Goal: Navigation & Orientation: Find specific page/section

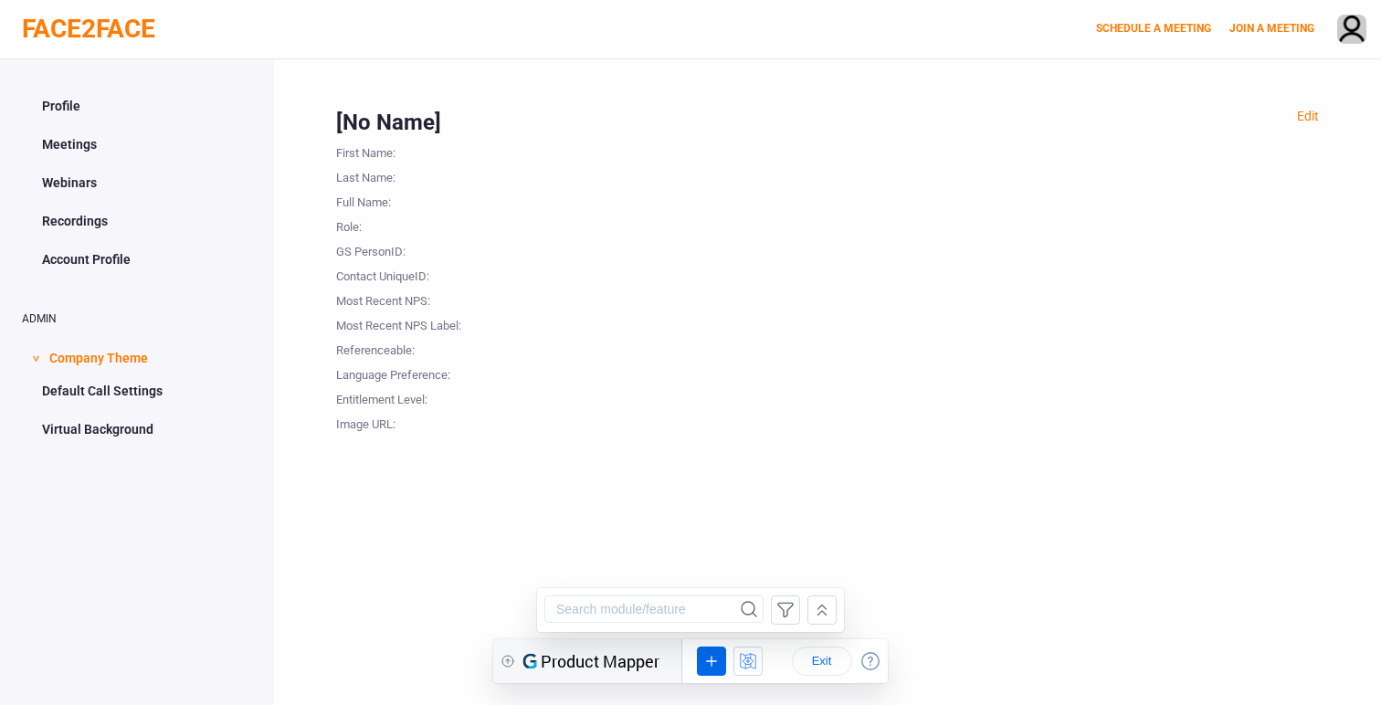
click at [70, 101] on link "Profile" at bounding box center [137, 106] width 230 height 35
click at [74, 155] on link "Meetings" at bounding box center [137, 144] width 230 height 35
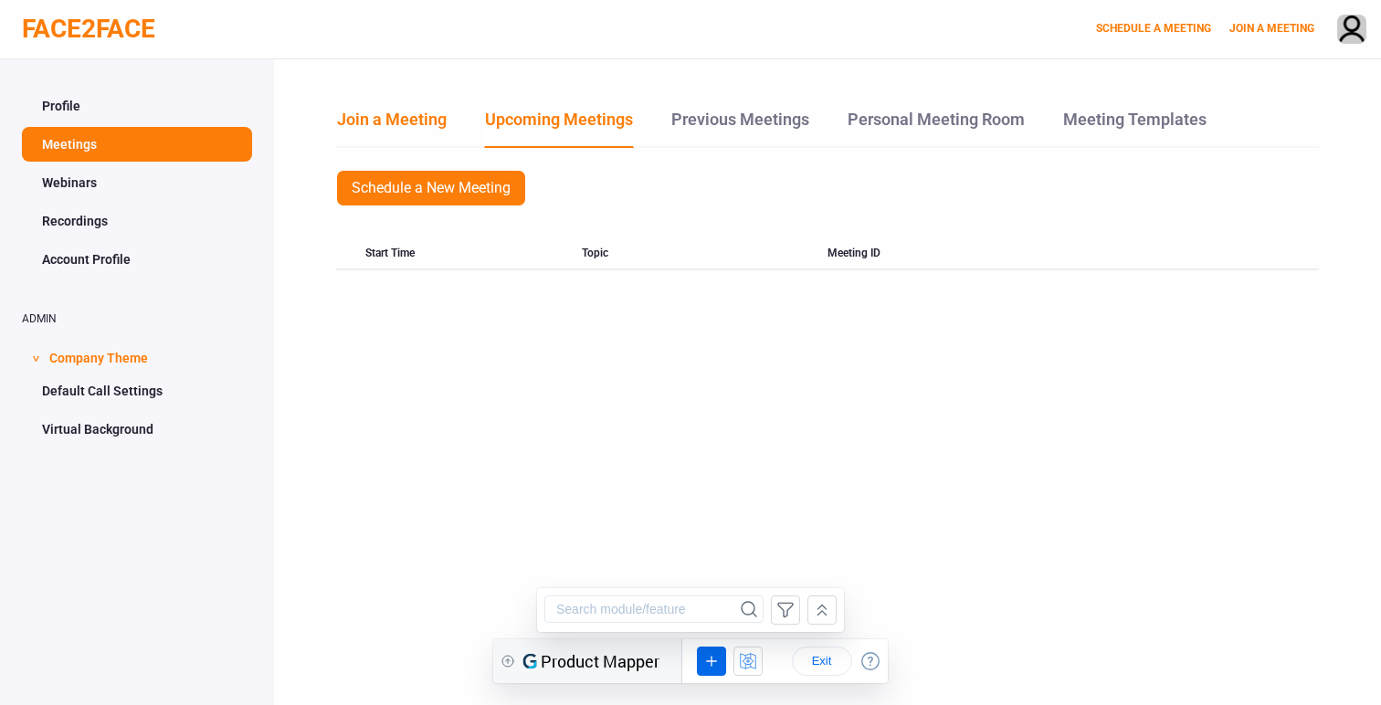
click at [419, 121] on link "Join a Meeting" at bounding box center [391, 126] width 111 height 39
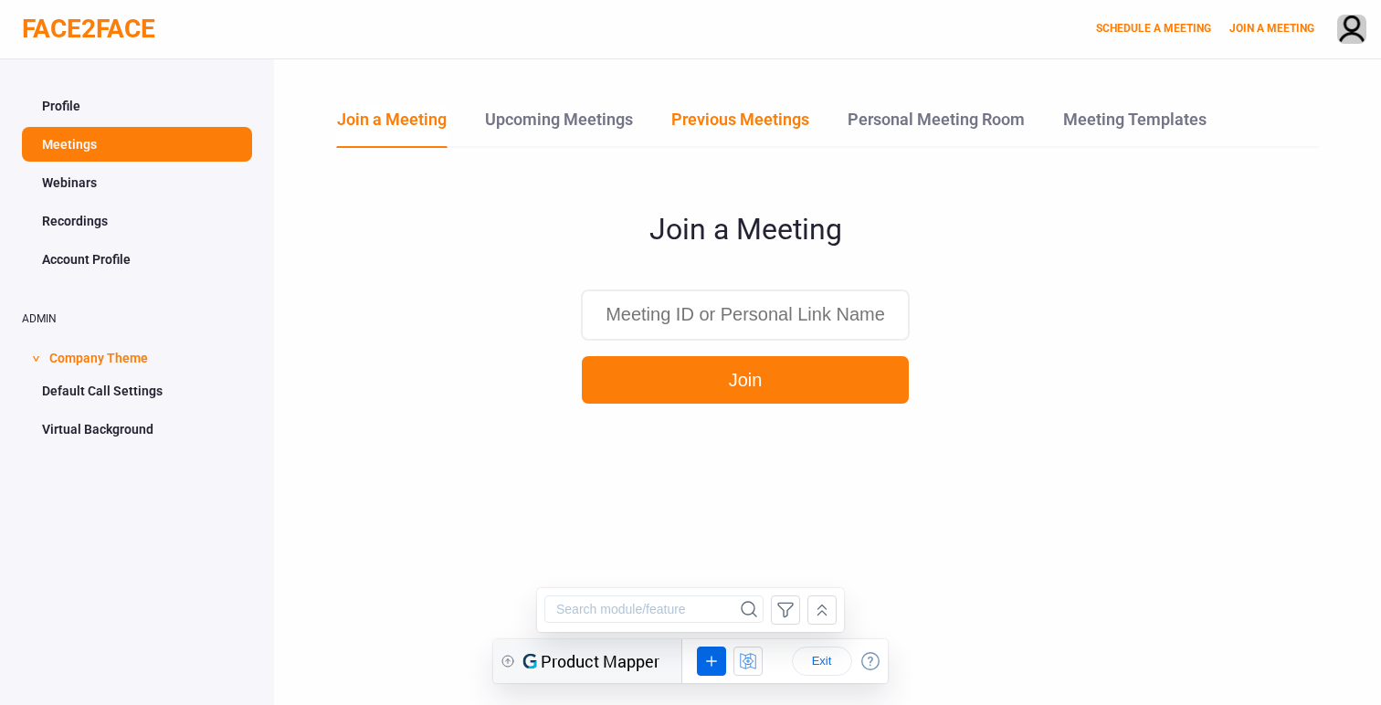
click at [714, 120] on link "Previous Meetings" at bounding box center [741, 126] width 140 height 39
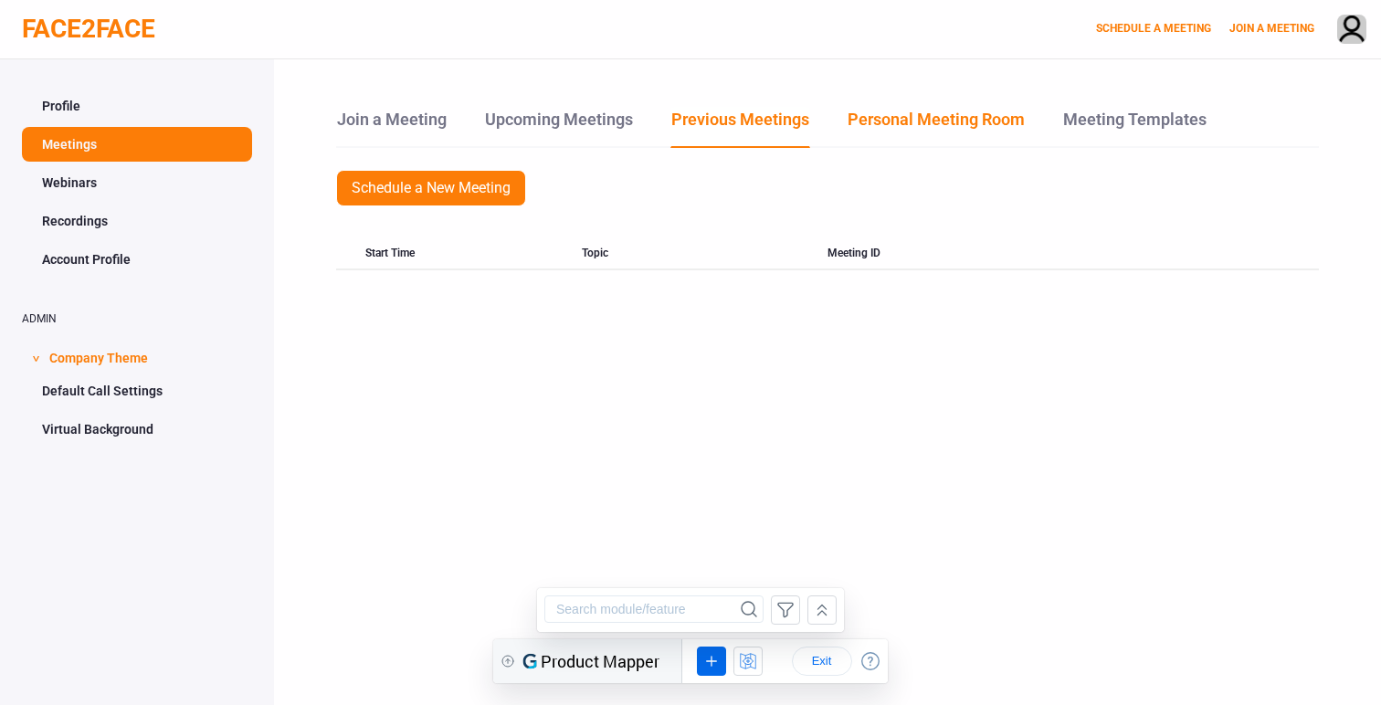
click at [936, 111] on link "Personal Meeting Room" at bounding box center [936, 126] width 179 height 39
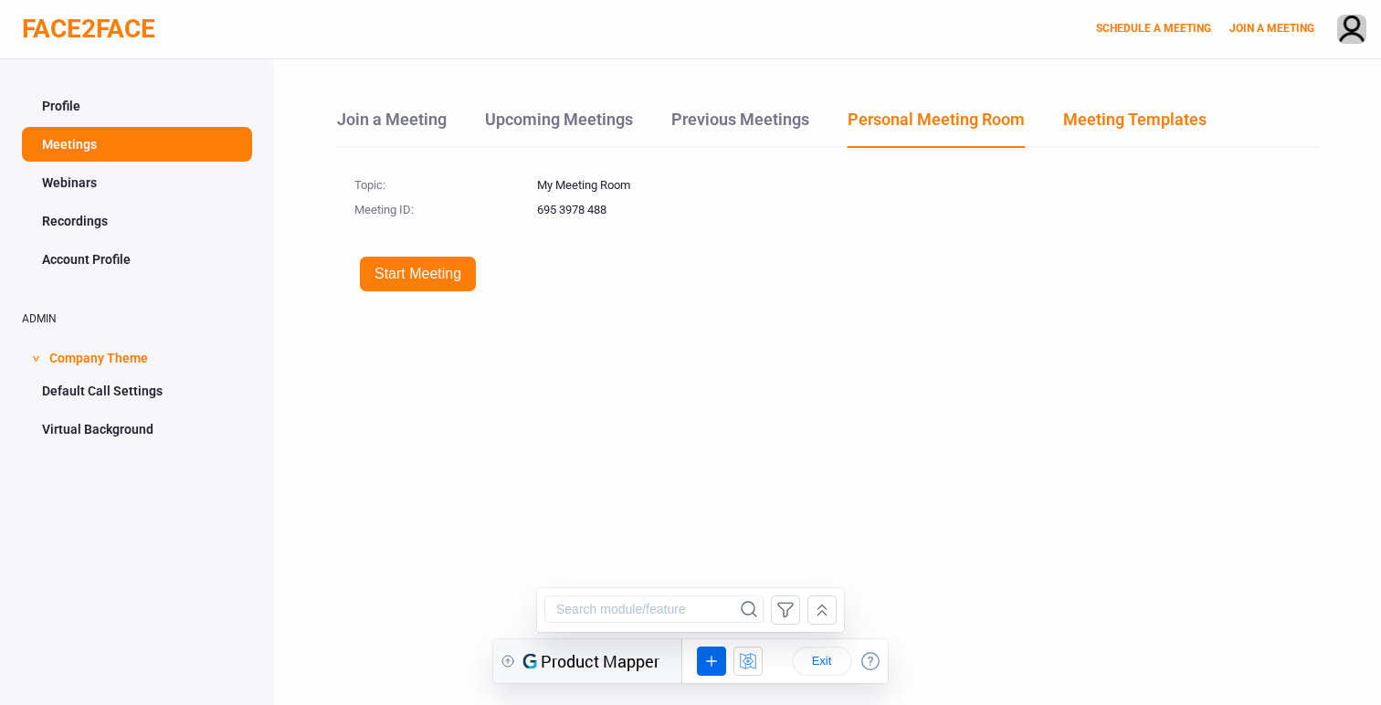
click at [1159, 122] on link "Meeting Templates" at bounding box center [1135, 126] width 145 height 39
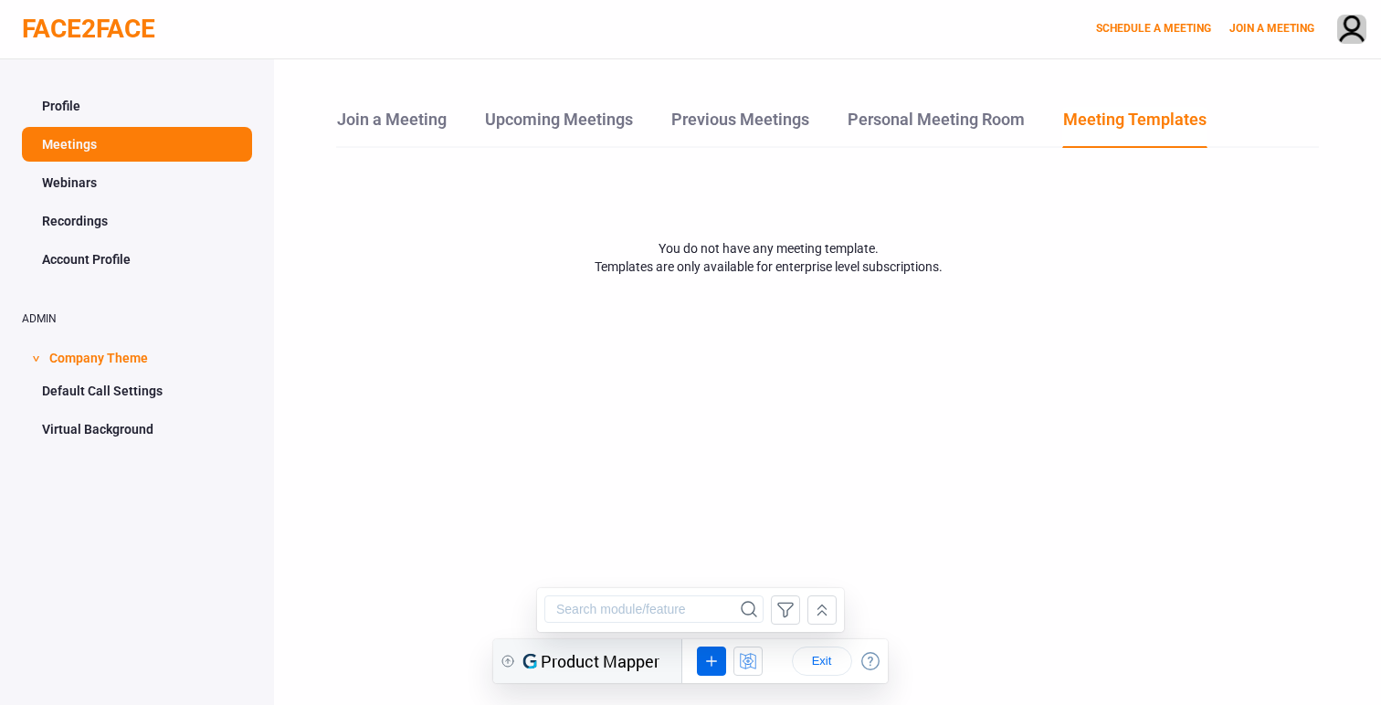
click at [139, 196] on link "Webinars" at bounding box center [137, 182] width 230 height 35
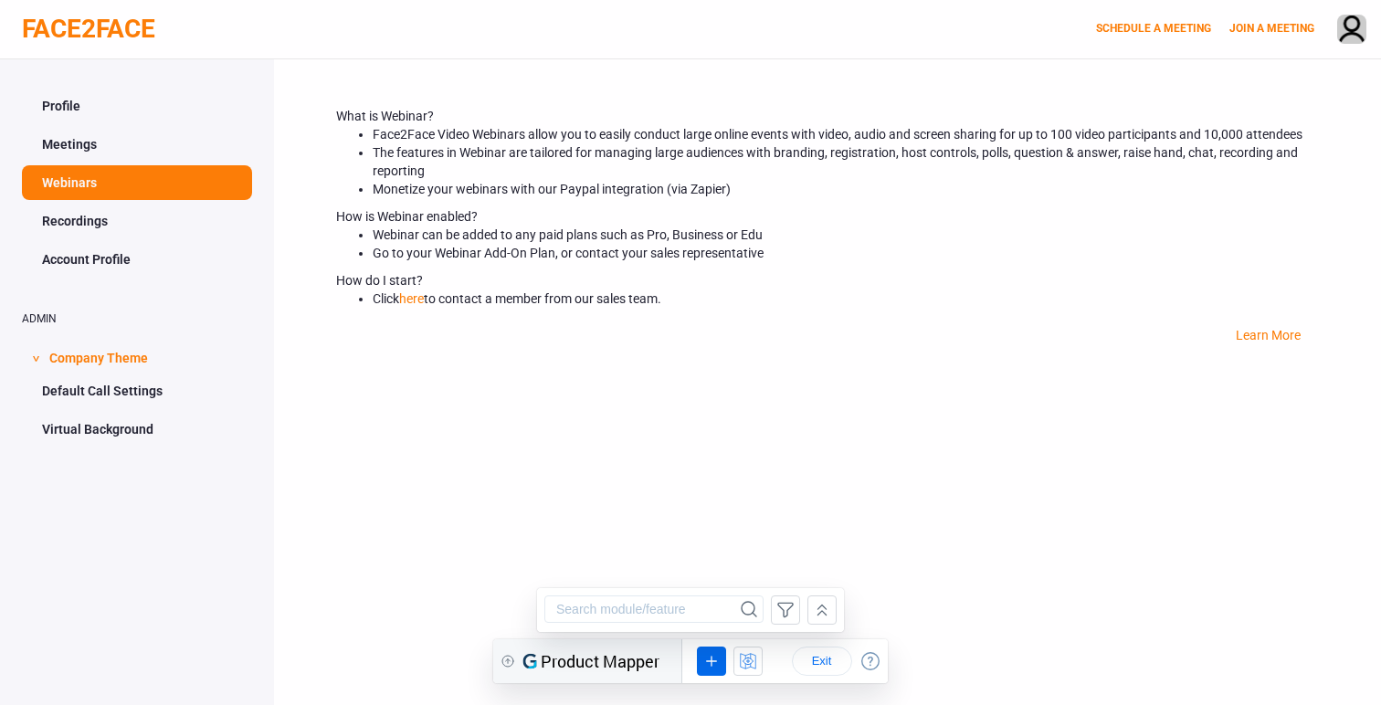
click at [69, 359] on span "Company Theme" at bounding box center [98, 356] width 99 height 35
click at [102, 228] on link "Recordings" at bounding box center [137, 221] width 230 height 35
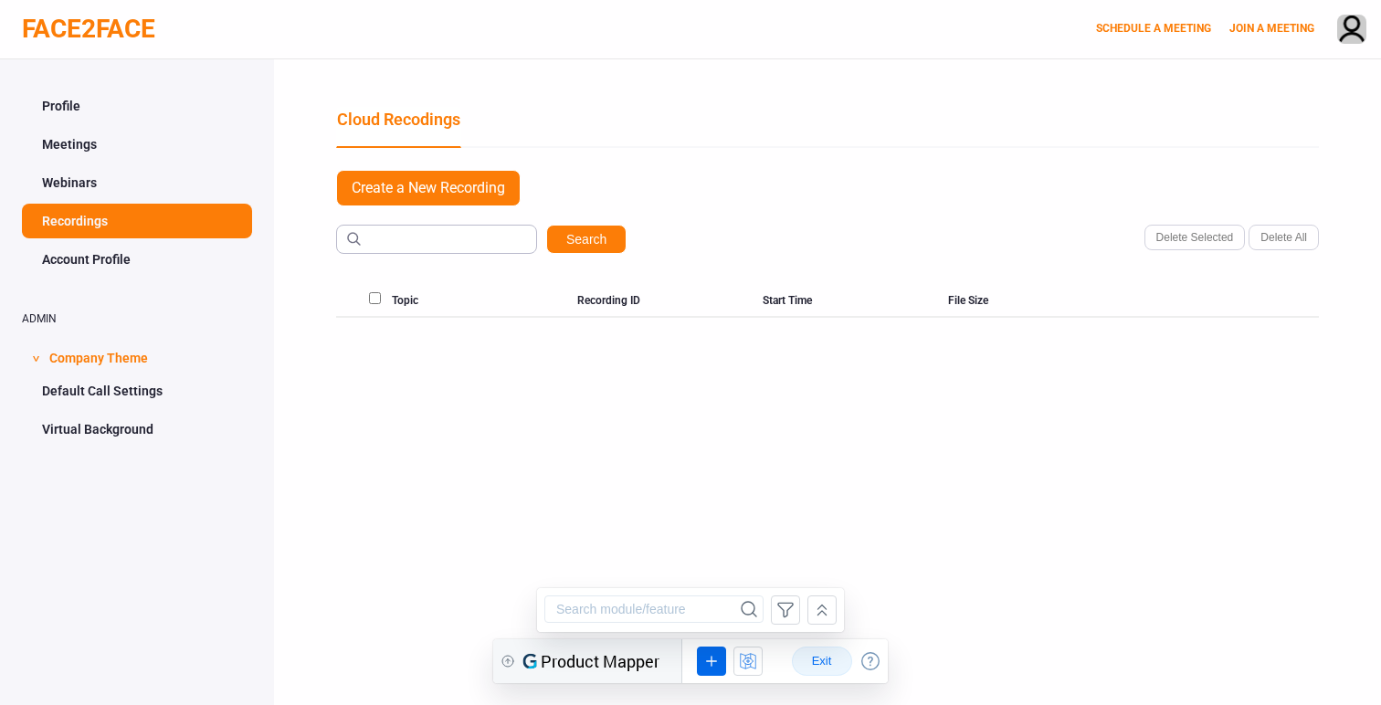
click at [825, 663] on span "Exit" at bounding box center [822, 661] width 29 height 15
